Goal: Task Accomplishment & Management: Manage account settings

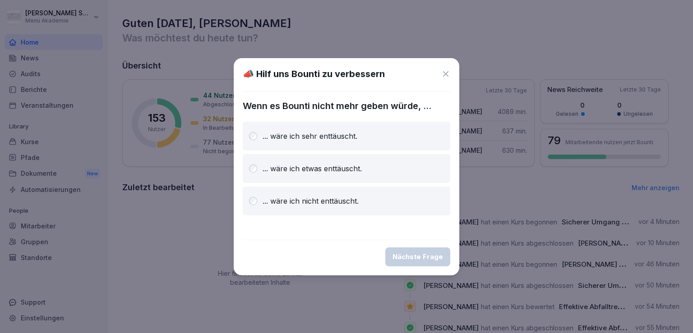
click at [447, 75] on icon at bounding box center [445, 73] width 5 height 5
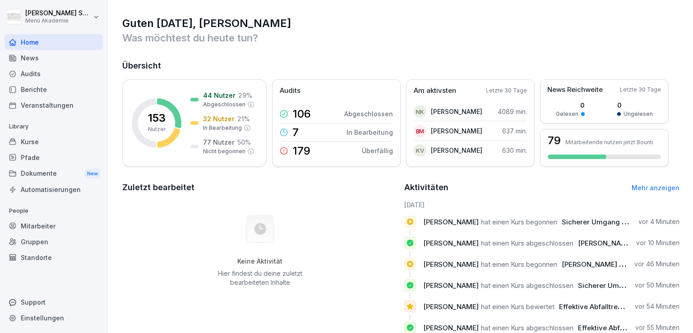
click at [35, 225] on div "Mitarbeiter" at bounding box center [54, 226] width 98 height 16
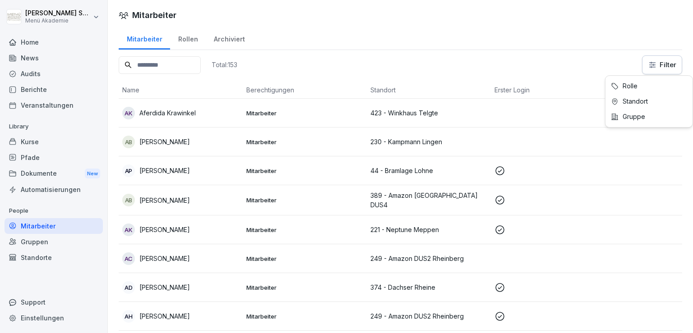
click at [656, 59] on html "[PERSON_NAME] Menü Akademie Home News Audits Berichte Veranstaltungen Library K…" at bounding box center [346, 166] width 693 height 333
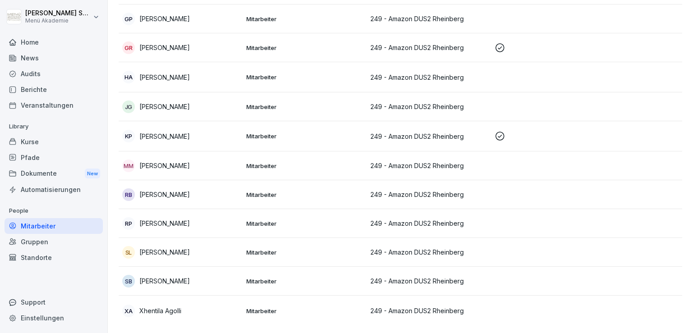
scroll to position [427, 0]
click at [174, 306] on p "Xhentila Agolli" at bounding box center [160, 310] width 42 height 9
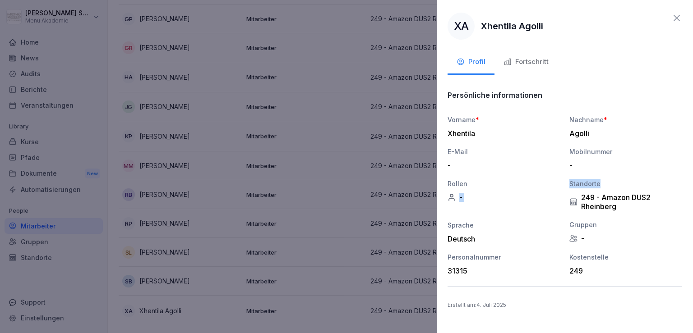
drag, startPoint x: 656, startPoint y: 151, endPoint x: 653, endPoint y: 161, distance: 10.7
click at [646, 178] on div "Vorname * Xhentila Nachname * Agolli E-Mail - Mobilnummer - Rollen - Standorte …" at bounding box center [564, 195] width 234 height 161
click at [652, 135] on div "Agolli" at bounding box center [623, 133] width 108 height 9
click at [676, 18] on icon at bounding box center [676, 18] width 6 height 6
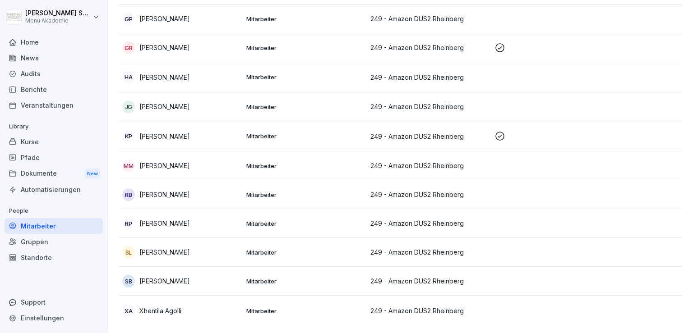
click at [132, 305] on div "XA" at bounding box center [128, 311] width 13 height 13
